Goal: Task Accomplishment & Management: Manage account settings

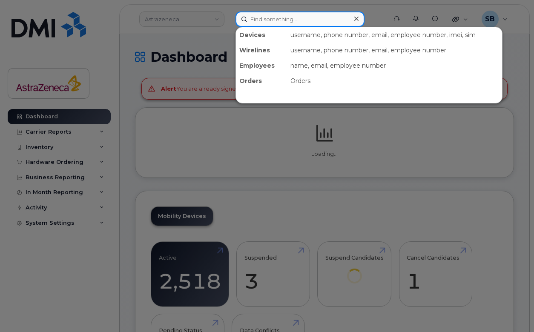
click at [267, 20] on input at bounding box center [299, 18] width 129 height 15
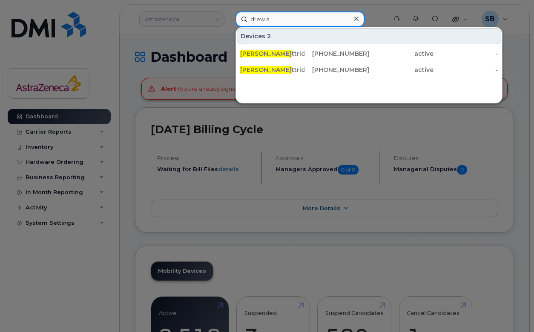
type input "drew a"
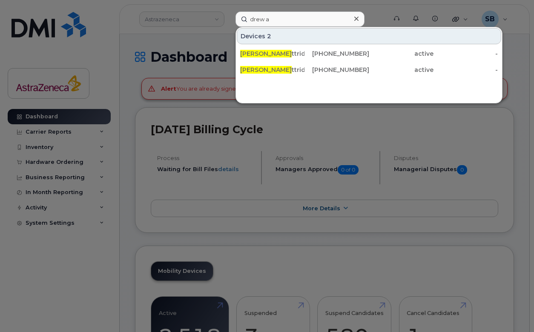
click at [313, 97] on div "Devices 2 Drew A ttridge 437-297-5434 active - Drew A ttridge 437-423-8831 acti…" at bounding box center [368, 65] width 267 height 77
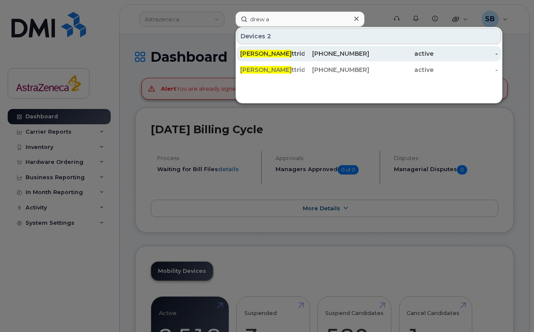
click at [321, 50] on div "437-297-5434" at bounding box center [336, 53] width 64 height 9
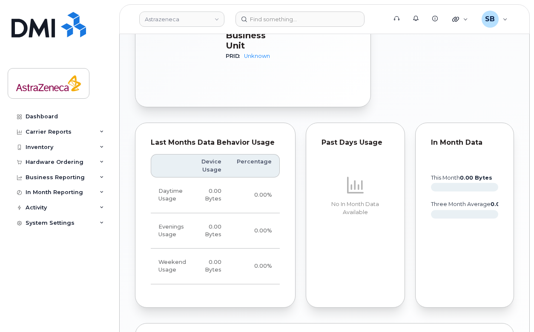
scroll to position [550, 0]
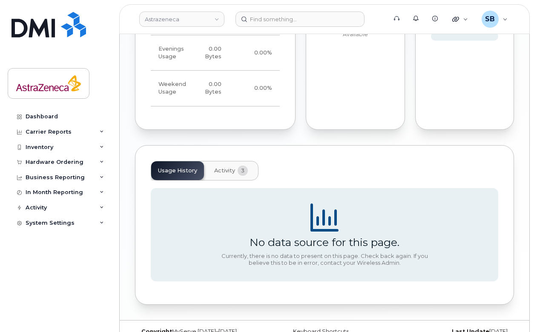
click at [233, 167] on span "Activity" at bounding box center [224, 170] width 21 height 7
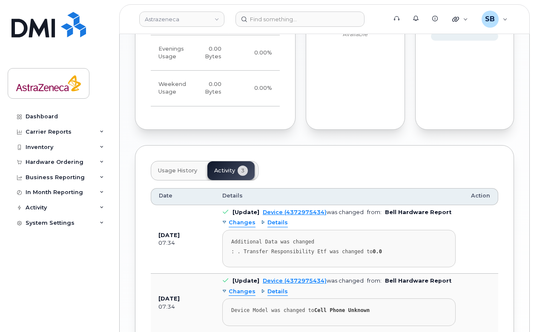
click at [176, 167] on span "Usage History" at bounding box center [177, 170] width 39 height 7
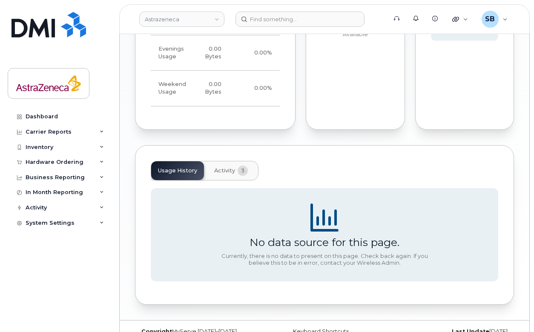
click at [245, 166] on span "3" at bounding box center [243, 171] width 10 height 10
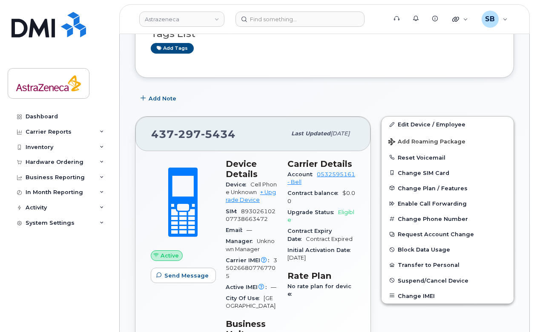
scroll to position [0, 0]
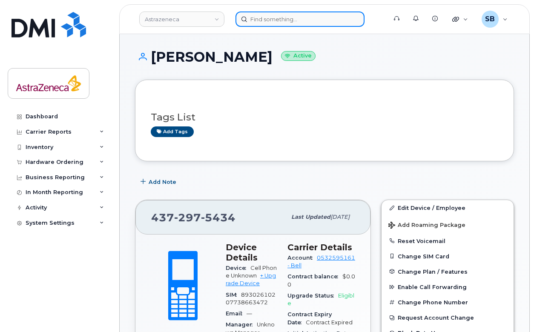
click at [320, 18] on input at bounding box center [299, 18] width 129 height 15
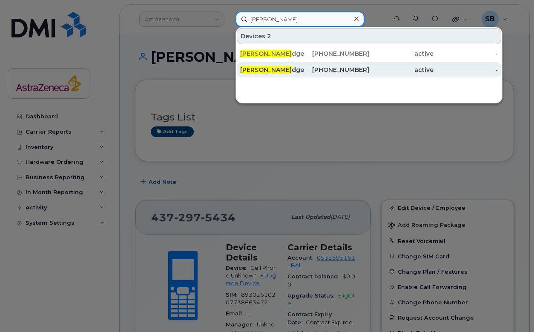
type input "drew attri"
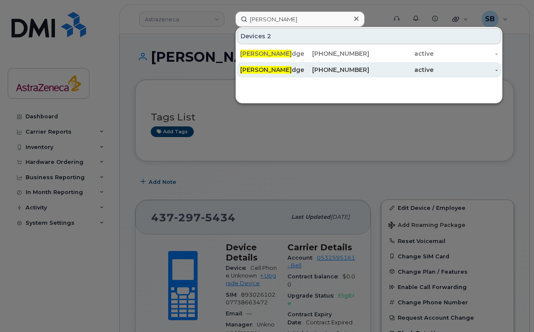
click at [349, 68] on div "[PHONE_NUMBER]" at bounding box center [336, 70] width 64 height 9
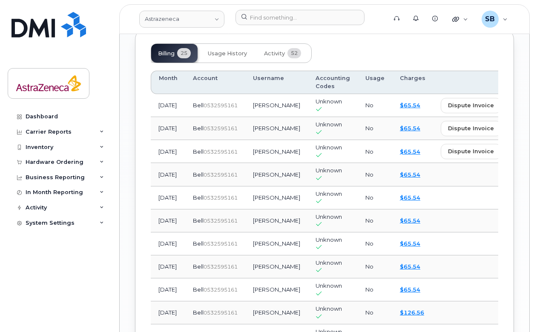
scroll to position [878, 0]
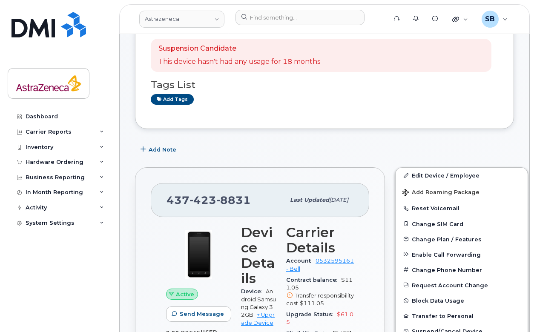
scroll to position [0, 0]
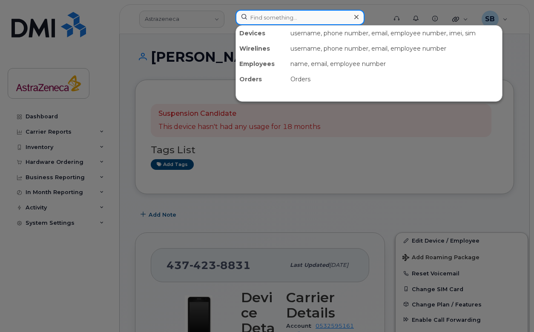
click at [306, 14] on input at bounding box center [299, 17] width 129 height 15
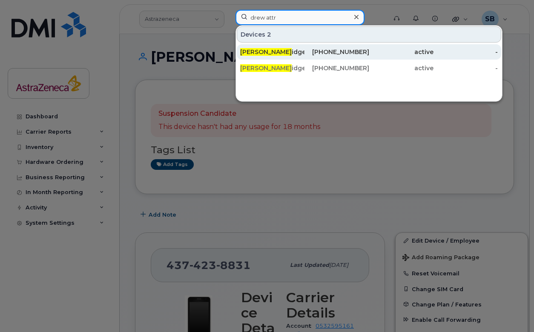
type input "drew attr"
click at [323, 50] on div "[PHONE_NUMBER]" at bounding box center [336, 52] width 64 height 9
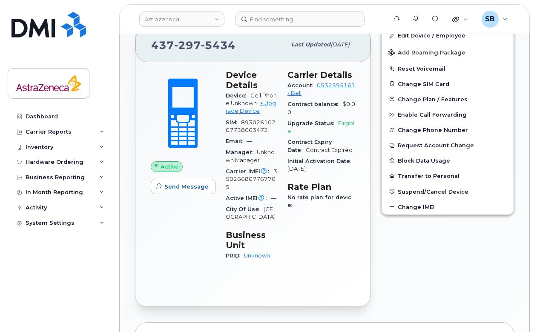
scroll to position [159, 0]
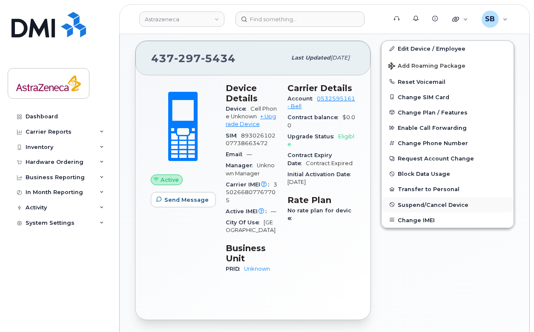
click at [421, 208] on button "Suspend/Cancel Device" at bounding box center [447, 204] width 132 height 15
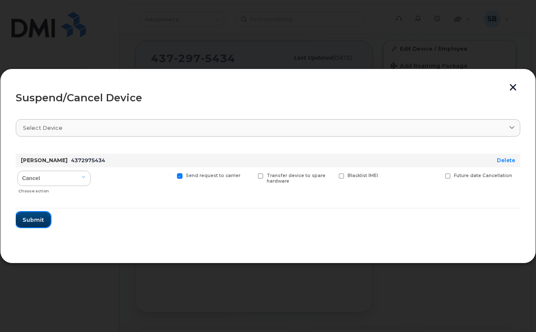
click at [35, 222] on span "Submit" at bounding box center [33, 220] width 21 height 8
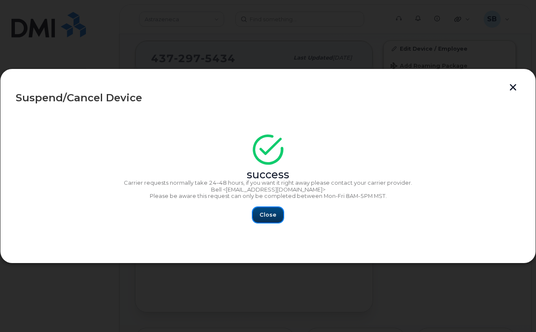
click at [272, 209] on button "Close" at bounding box center [268, 214] width 31 height 15
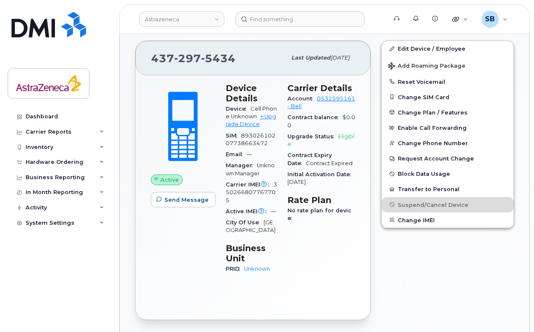
click at [156, 233] on div "Active Send Message" at bounding box center [183, 182] width 75 height 209
click at [190, 271] on div "Active Send Message Device Details Device Cell Phone Unknown + Upgrade Device S…" at bounding box center [252, 197] width 235 height 244
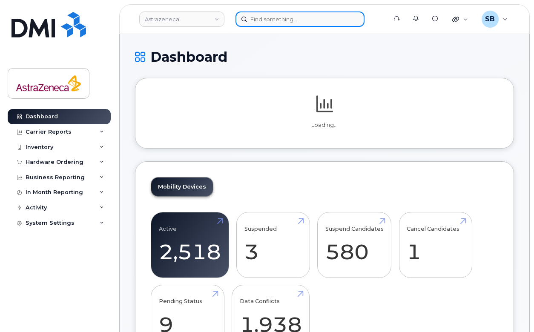
click at [260, 18] on input at bounding box center [299, 18] width 129 height 15
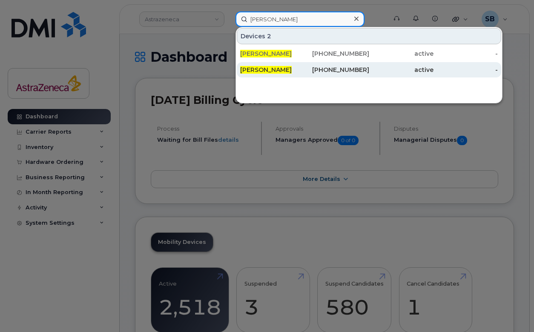
type input "[PERSON_NAME]"
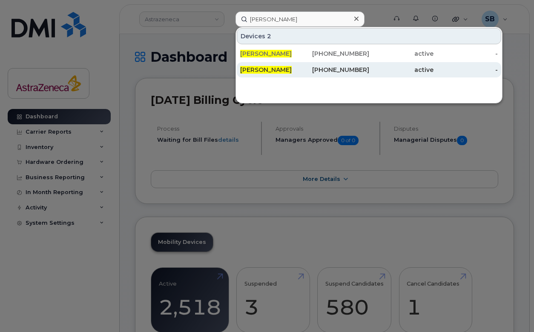
click at [315, 69] on div "[PHONE_NUMBER]" at bounding box center [336, 70] width 64 height 9
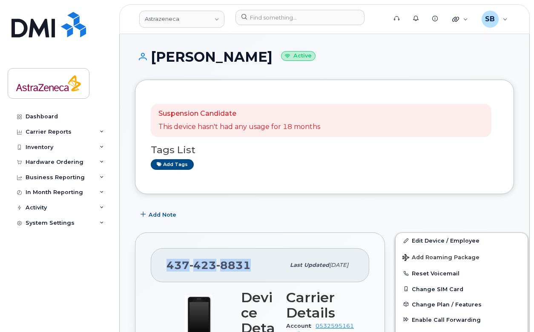
drag, startPoint x: 166, startPoint y: 267, endPoint x: 247, endPoint y: 265, distance: 80.9
click at [247, 265] on div "[PHONE_NUMBER] Last updated [DATE]" at bounding box center [260, 265] width 218 height 34
copy span "[PHONE_NUMBER]"
click at [287, 172] on div "Suspension Candidate This device hasn't had any usage for 18 months Tags List A…" at bounding box center [324, 136] width 347 height 83
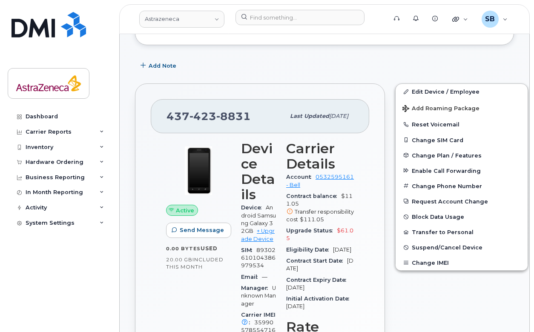
scroll to position [156, 0]
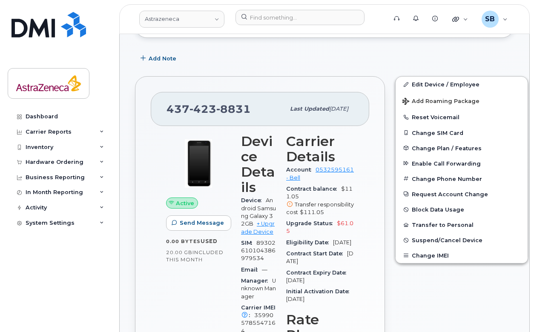
click at [233, 201] on div "Active Send Message 0.00 Bytes  used 20.00 GB  included this month" at bounding box center [198, 301] width 75 height 345
